Goal: Information Seeking & Learning: Learn about a topic

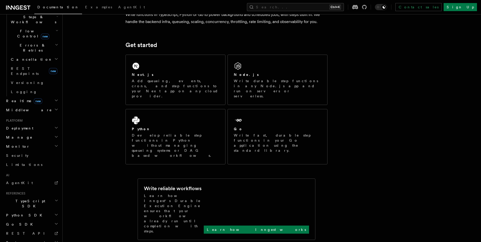
scroll to position [97, 0]
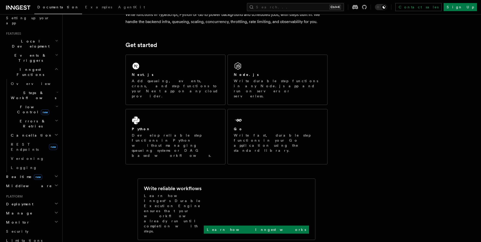
click at [48, 172] on h2 "Realtime new" at bounding box center [31, 176] width 55 height 9
click at [51, 163] on link "Logging" at bounding box center [34, 167] width 50 height 9
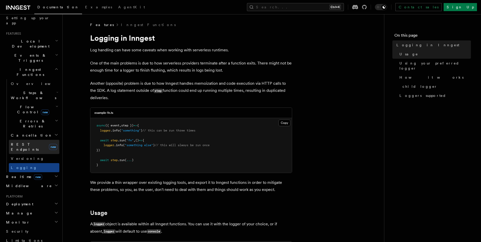
click at [21, 142] on span "REST Endpoints" at bounding box center [25, 146] width 28 height 9
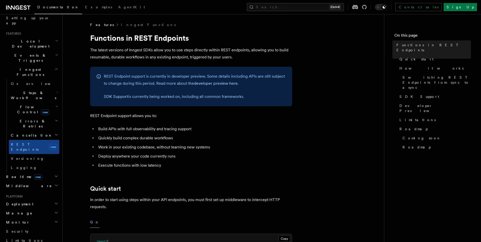
click at [23, 130] on h2 "Cancellation" at bounding box center [34, 134] width 50 height 9
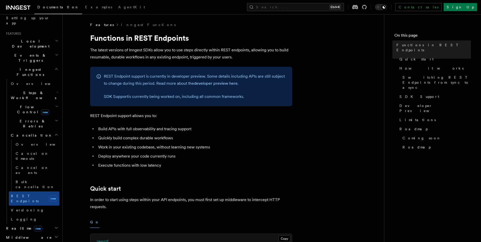
click at [23, 118] on span "Errors & Retries" at bounding box center [32, 123] width 46 height 10
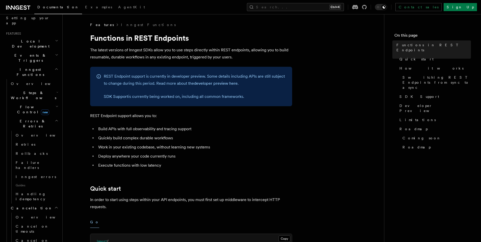
click at [30, 90] on span "Steps & Workflows" at bounding box center [32, 95] width 47 height 10
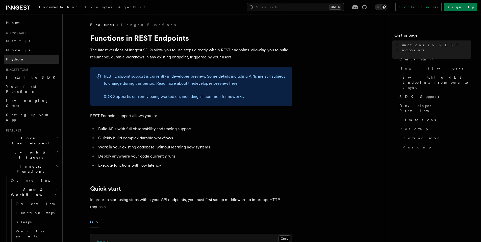
click at [11, 58] on span "Python" at bounding box center [15, 59] width 18 height 4
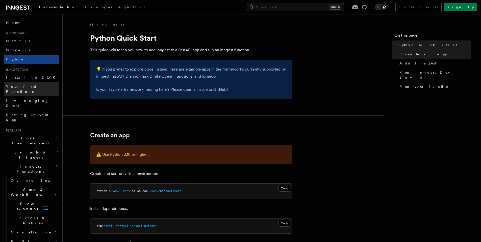
click at [23, 85] on span "Your first Functions" at bounding box center [21, 88] width 30 height 9
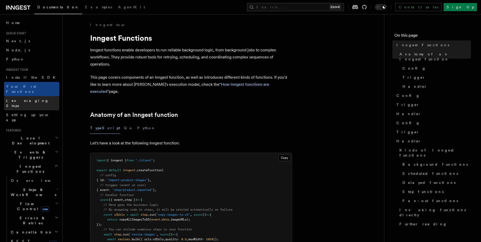
click at [22, 98] on span "Leveraging Steps" at bounding box center [27, 102] width 43 height 9
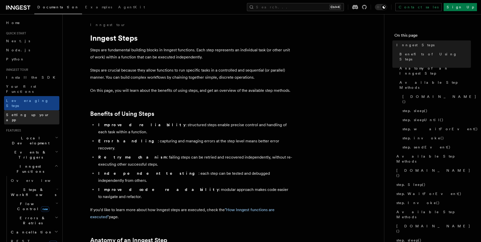
click at [21, 112] on span "Setting up your app" at bounding box center [32, 117] width 53 height 10
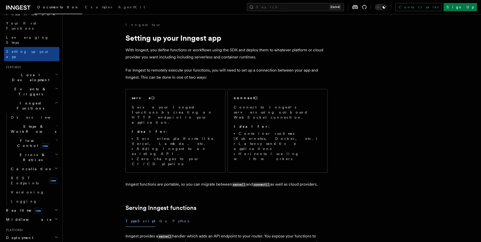
scroll to position [76, 0]
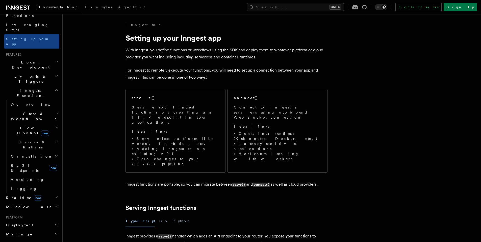
click at [35, 72] on h2 "Events & Triggers" at bounding box center [31, 79] width 55 height 14
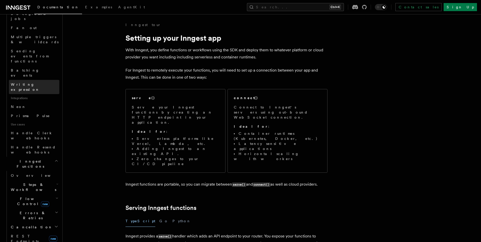
scroll to position [328, 0]
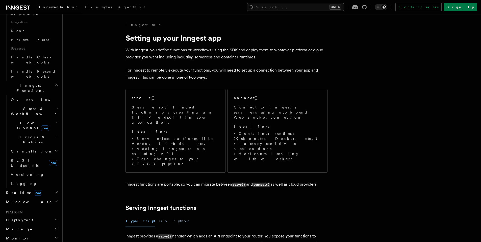
click at [300, 7] on button "Search... Ctrl+K" at bounding box center [295, 7] width 97 height 8
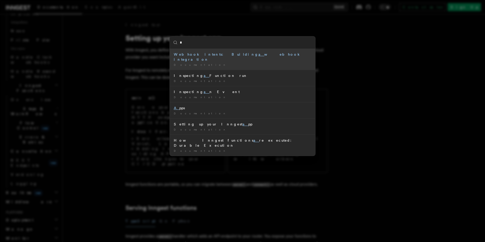
type input "**"
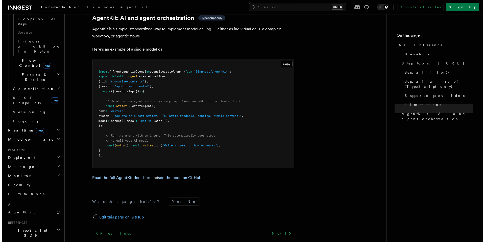
scroll to position [1509, 0]
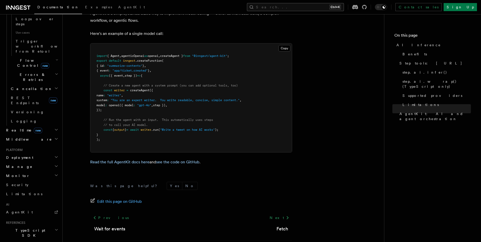
click at [301, 7] on button "Search... Ctrl+K" at bounding box center [295, 7] width 97 height 8
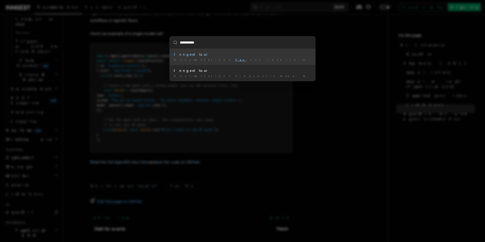
type input "**********"
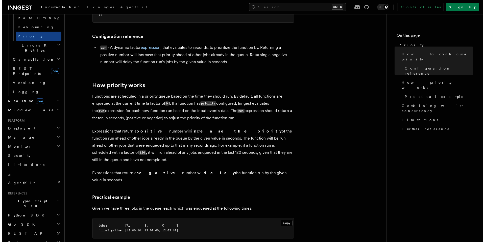
scroll to position [209, 0]
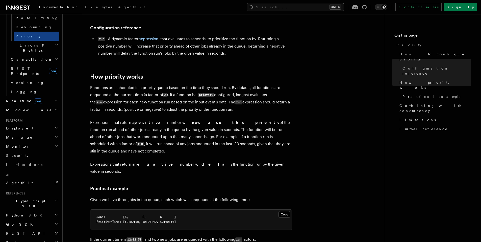
click at [309, 3] on button "Search... Ctrl+K" at bounding box center [295, 7] width 97 height 8
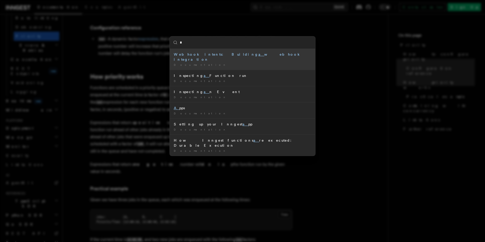
type input "**"
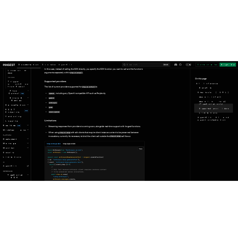
scroll to position [606, 0]
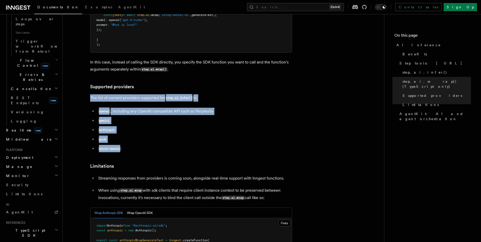
drag, startPoint x: 127, startPoint y: 124, endPoint x: 88, endPoint y: 72, distance: 65.7
copy article "The list of current providers supported for step.ai.infer() is: openai , includ…"
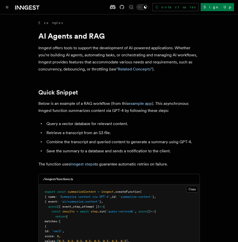
click at [133, 8] on icon "Find something..." at bounding box center [131, 7] width 4 height 4
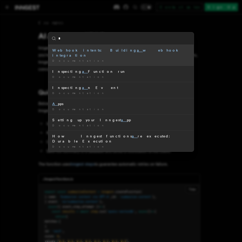
type input "**"
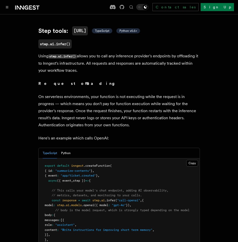
scroll to position [227, 0]
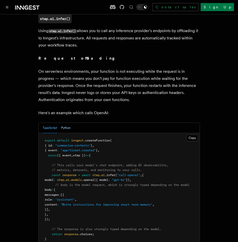
click at [67, 124] on button "Python" at bounding box center [66, 128] width 10 height 10
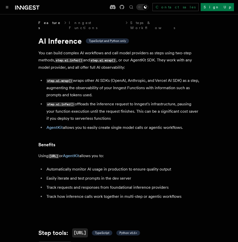
scroll to position [673, 0]
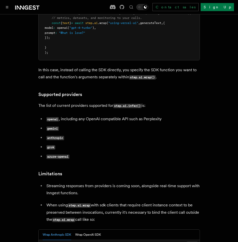
click at [63, 125] on li "gemini" at bounding box center [122, 128] width 155 height 7
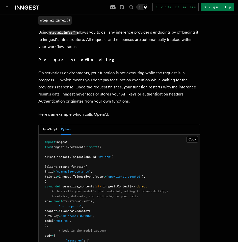
scroll to position [219, 0]
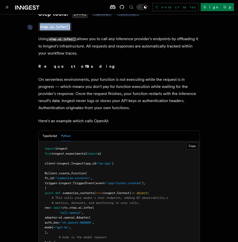
drag, startPoint x: 75, startPoint y: 22, endPoint x: 38, endPoint y: 21, distance: 37.4
click at [38, 22] on h3 "step.ai.infer()" at bounding box center [119, 26] width 162 height 9
copy code "step.ai.infer()"
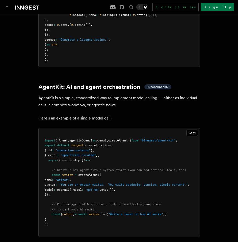
scroll to position [1539, 0]
